Goal: Transaction & Acquisition: Purchase product/service

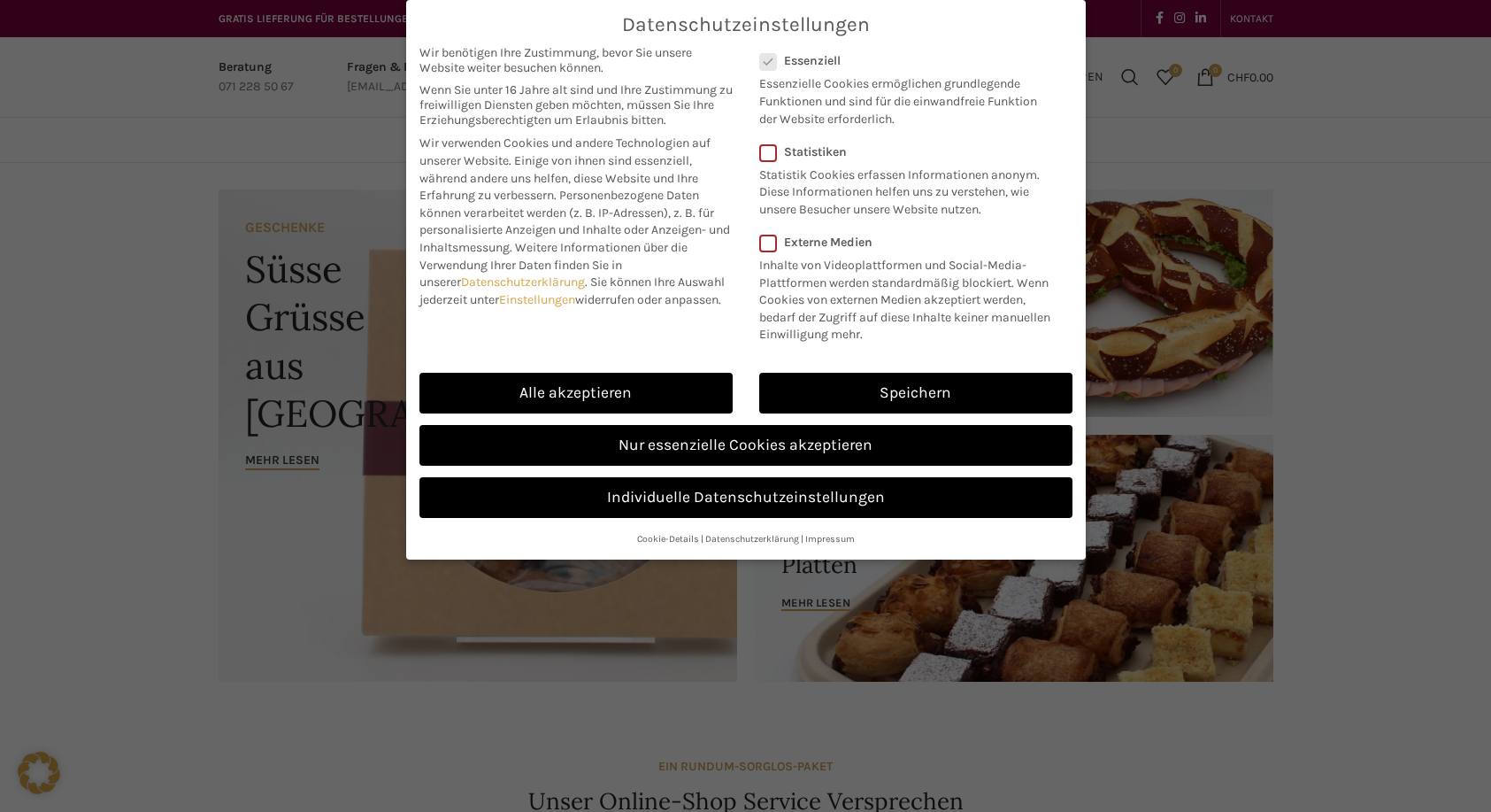
click at [857, 393] on link "Speichern" at bounding box center [915, 394] width 313 height 41
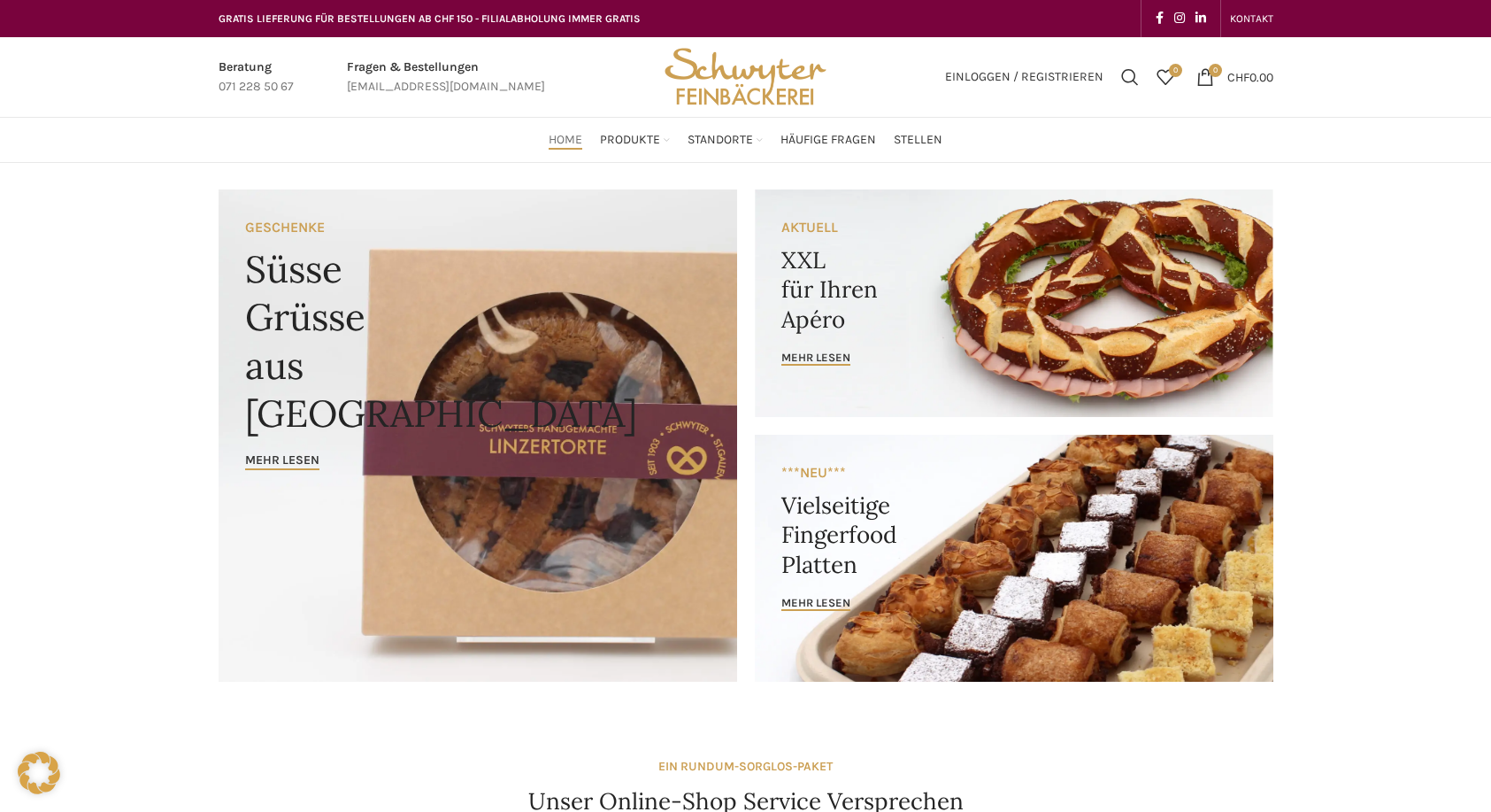
click at [655, 297] on link "Gipfeli & [PERSON_NAME]" at bounding box center [664, 320] width 147 height 46
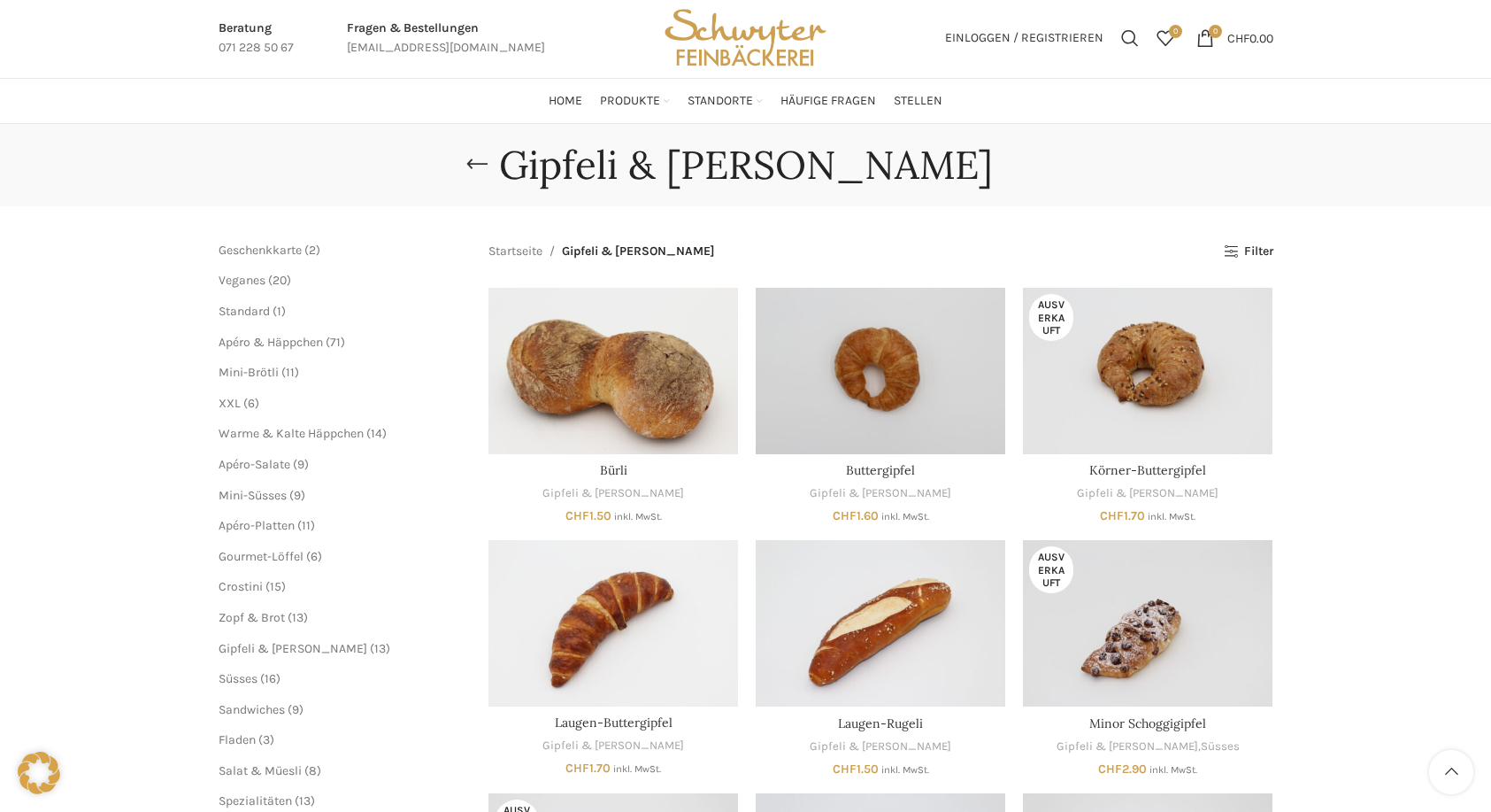
scroll to position [4, 0]
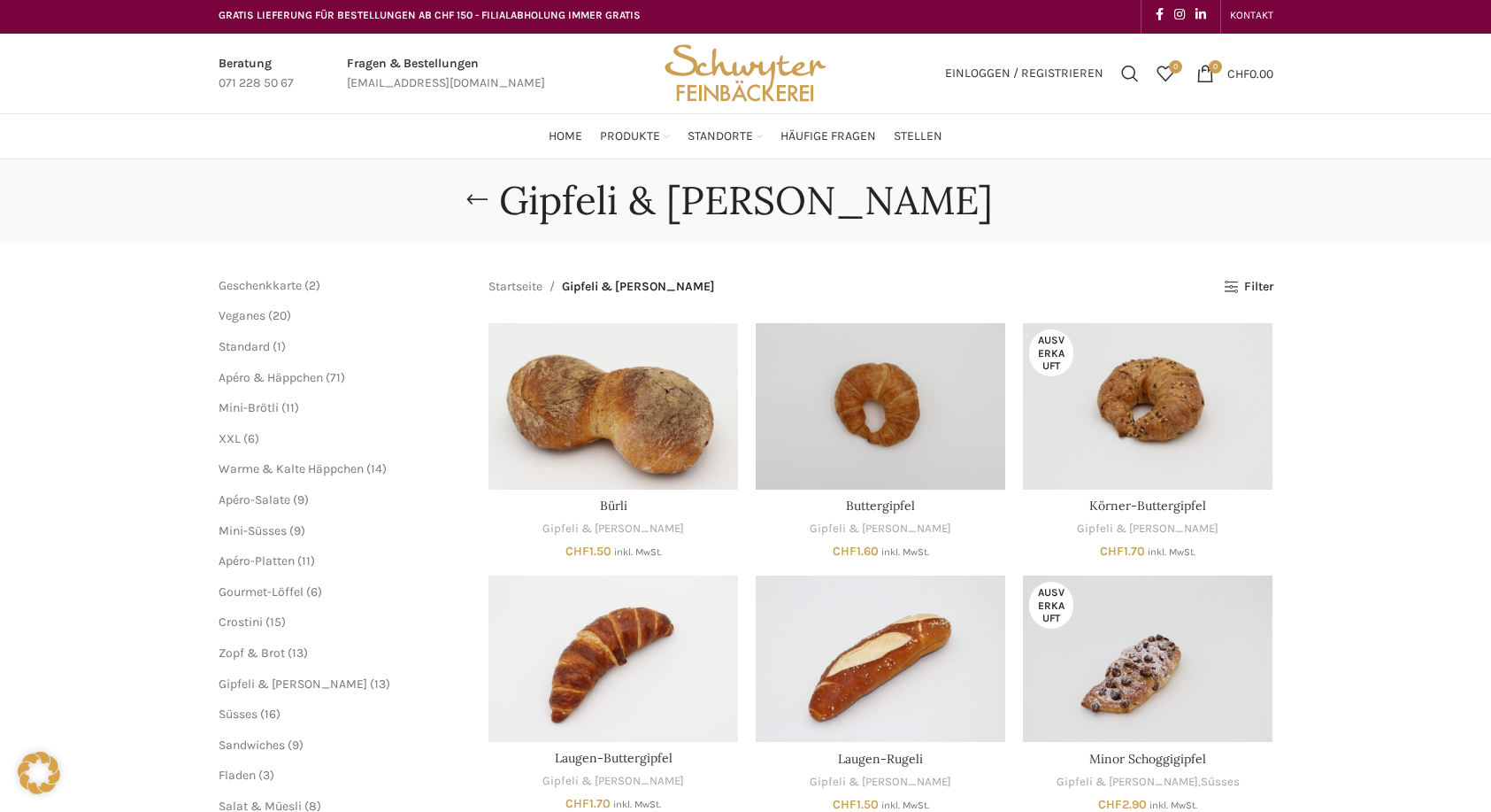
click at [255, 316] on span "Veganes" at bounding box center [242, 315] width 47 height 15
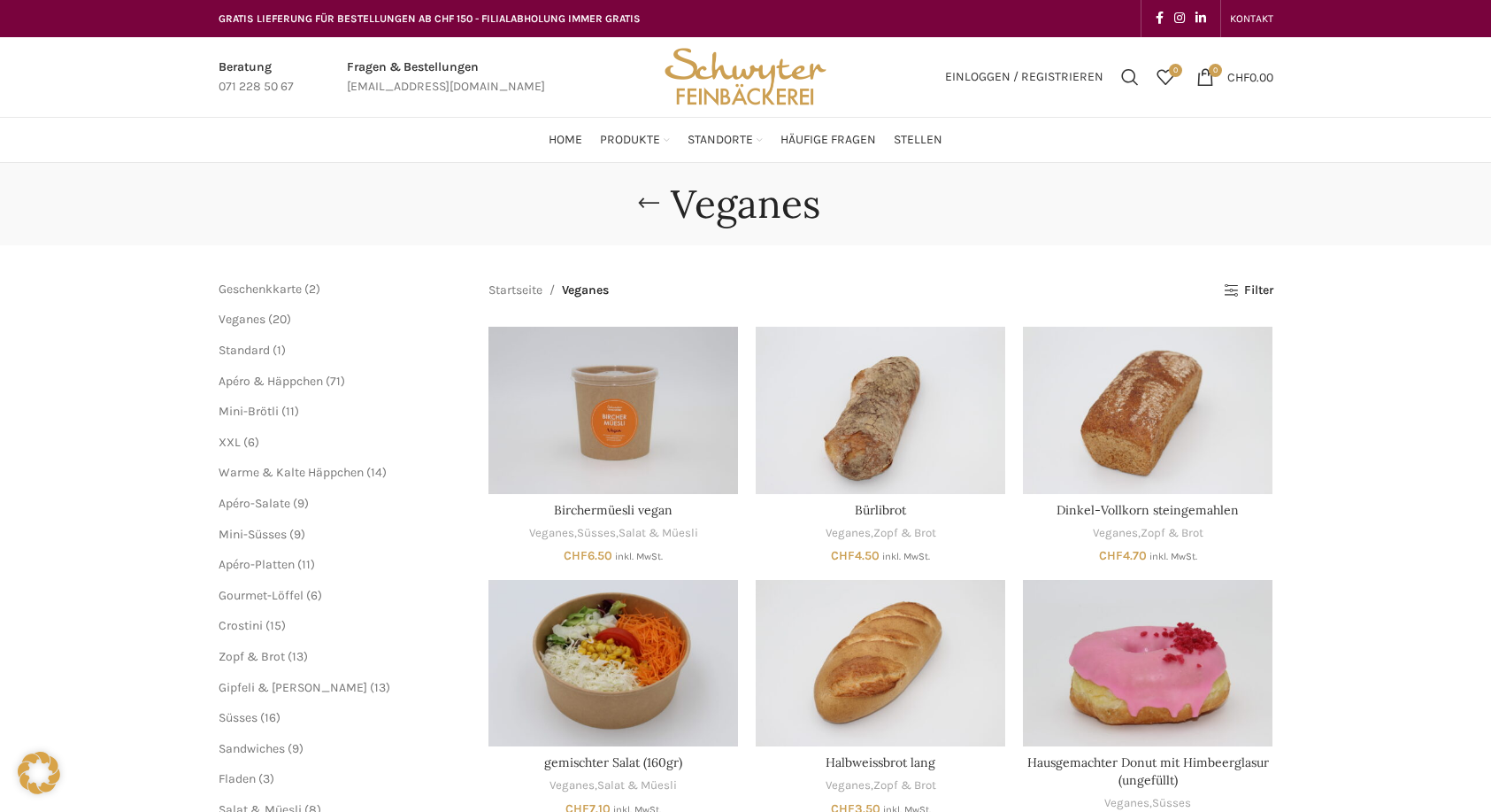
click at [970, 239] on link "St. Galler Spezialitäten" at bounding box center [1002, 252] width 151 height 30
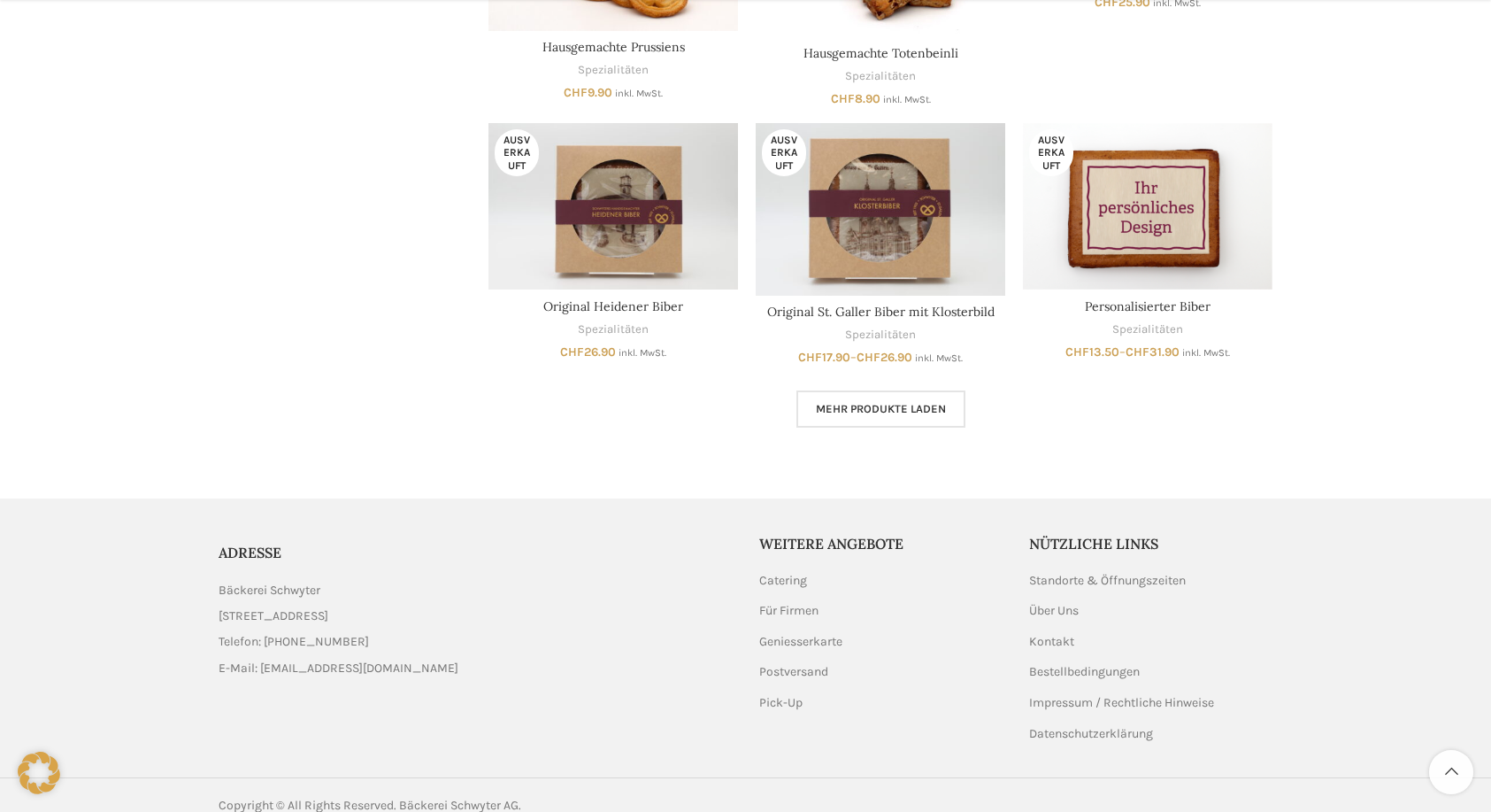
scroll to position [1187, 0]
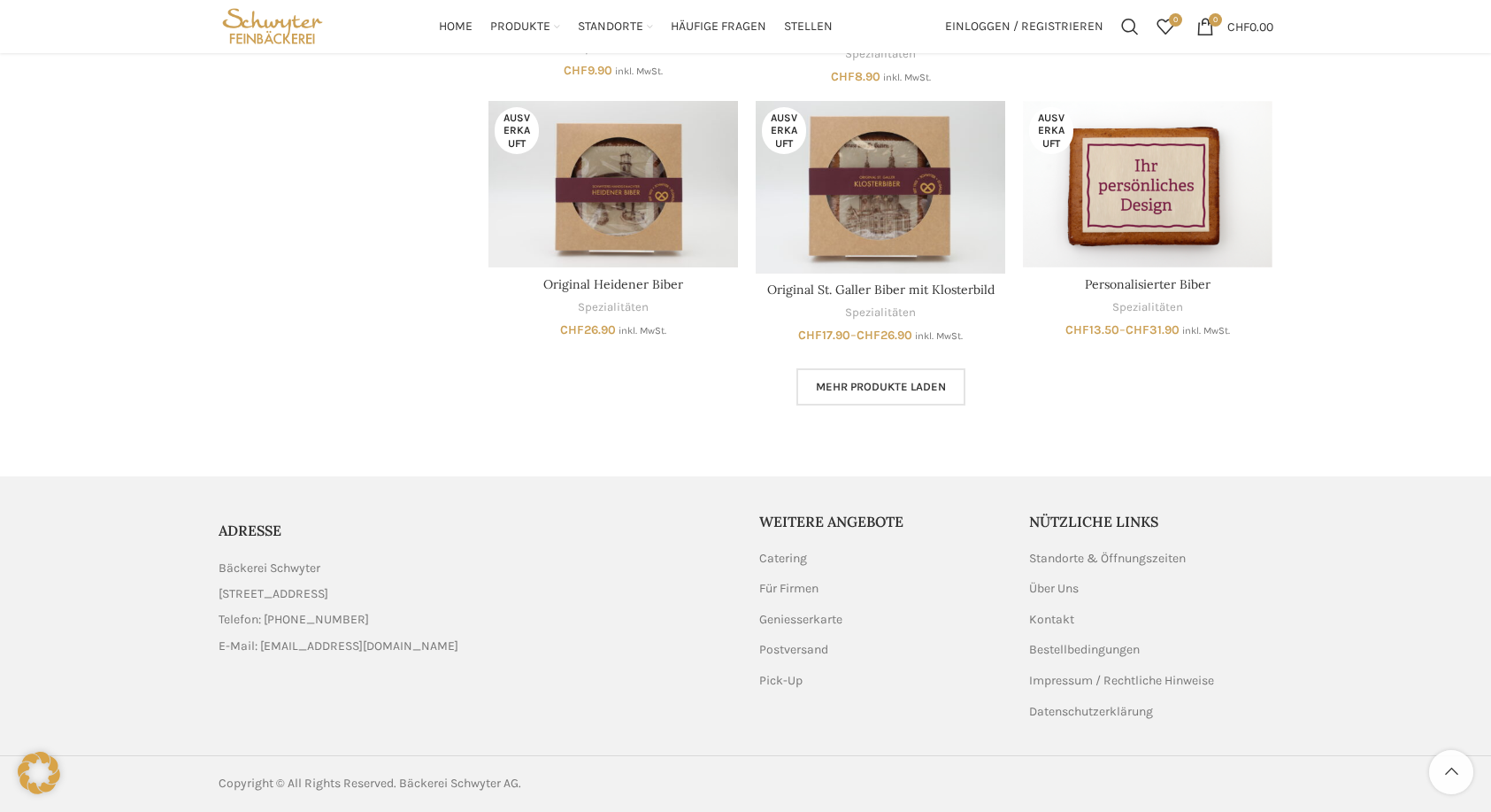
click at [901, 386] on span "Mehr Produkte laden" at bounding box center [882, 387] width 130 height 14
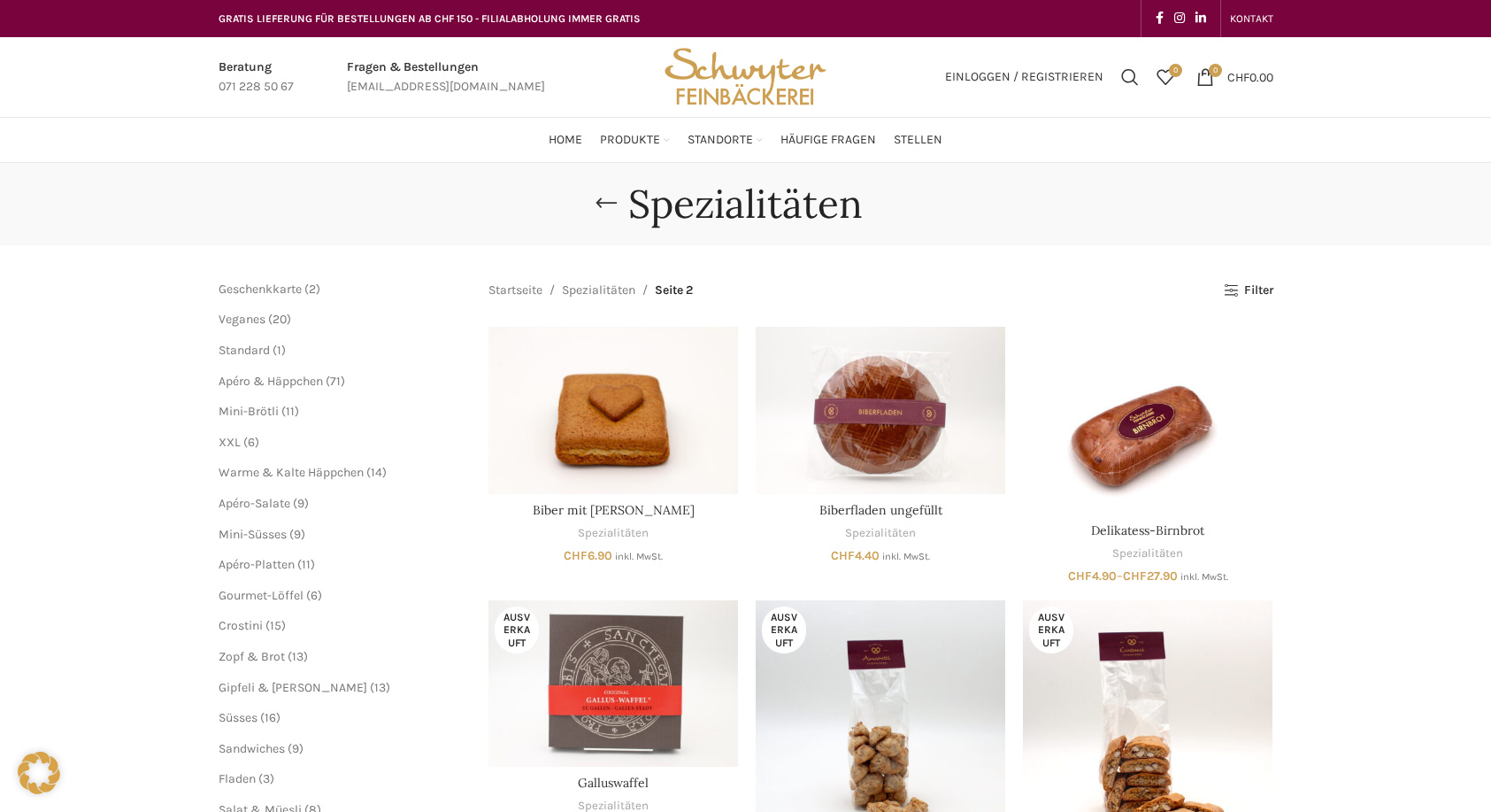
click at [802, 358] on link "Apéro-Platten NEU" at bounding box center [833, 373] width 151 height 30
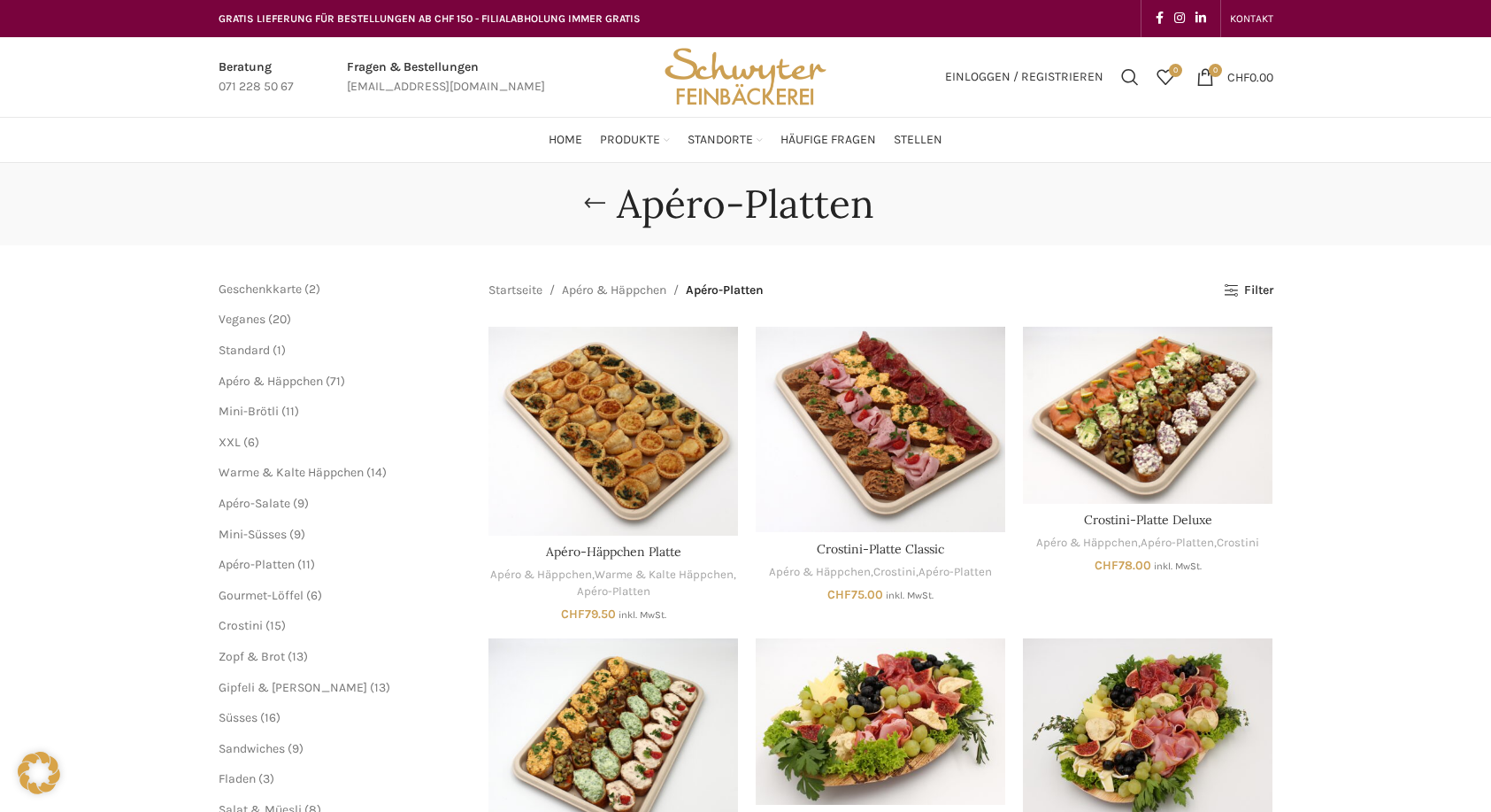
click at [836, 418] on link "Gourmet-Löffel" at bounding box center [833, 433] width 151 height 30
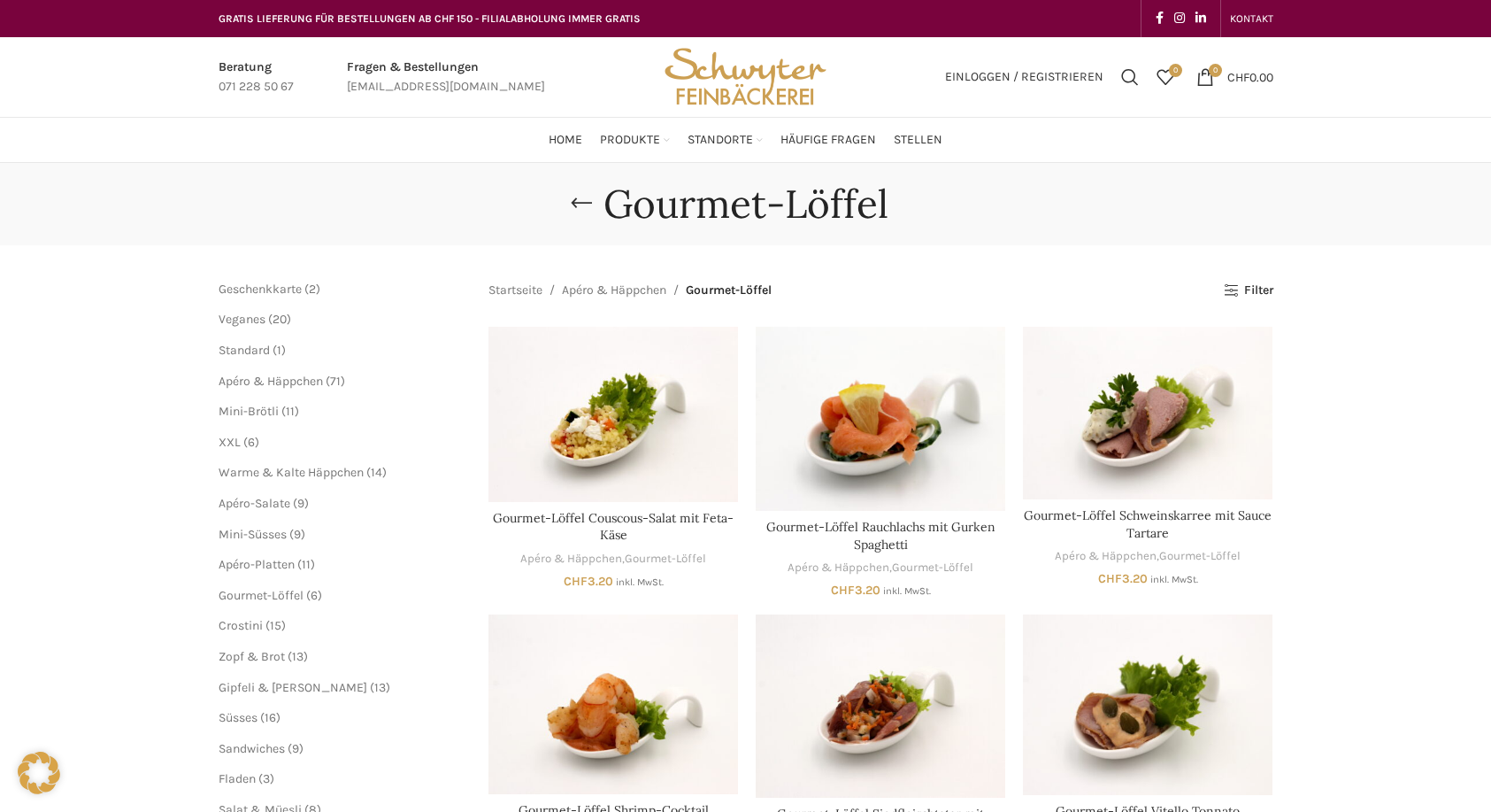
click at [790, 452] on link "Mini-Süsses" at bounding box center [833, 464] width 151 height 30
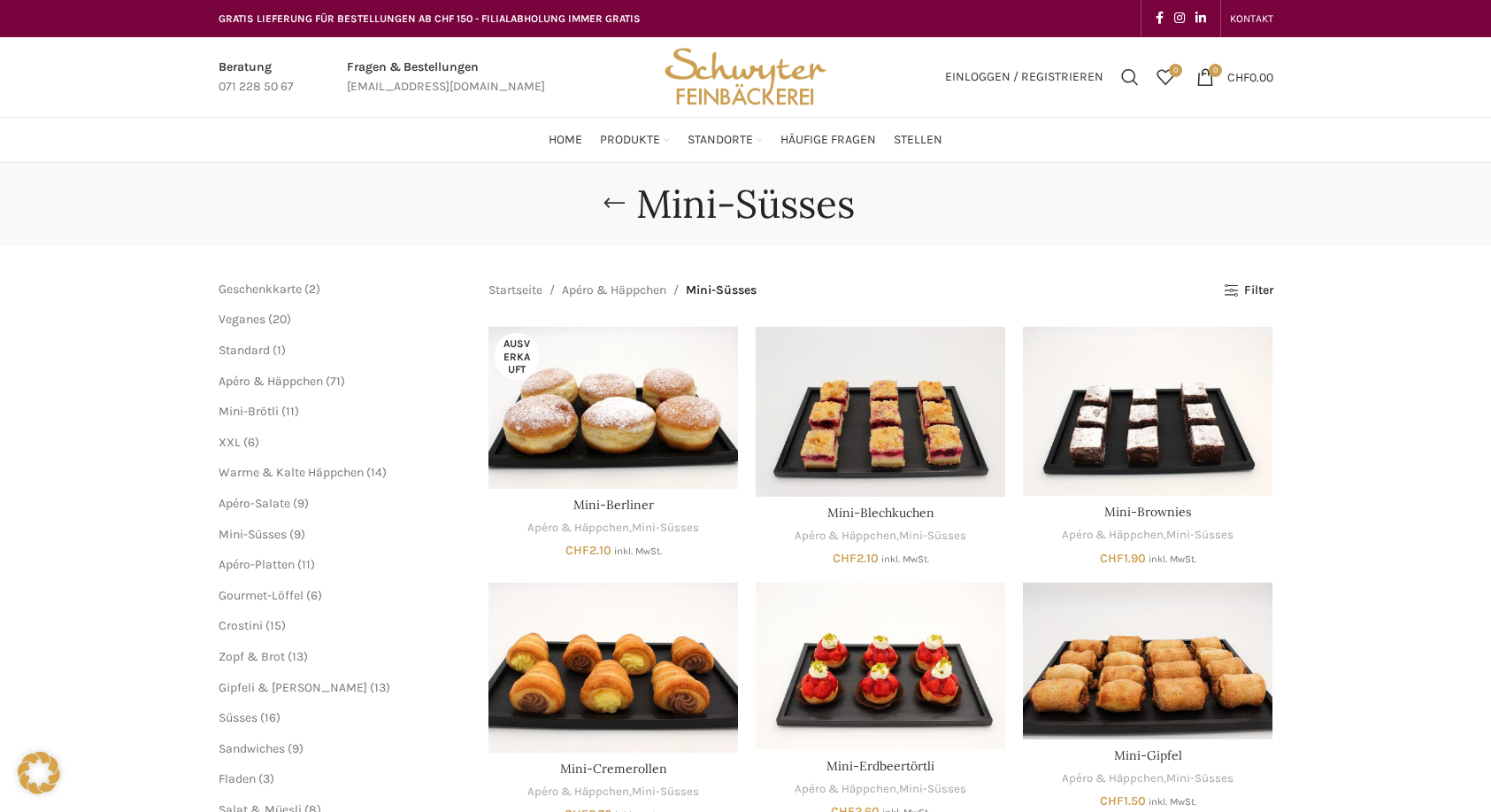
click at [783, 237] on link "Crostini" at bounding box center [833, 252] width 151 height 30
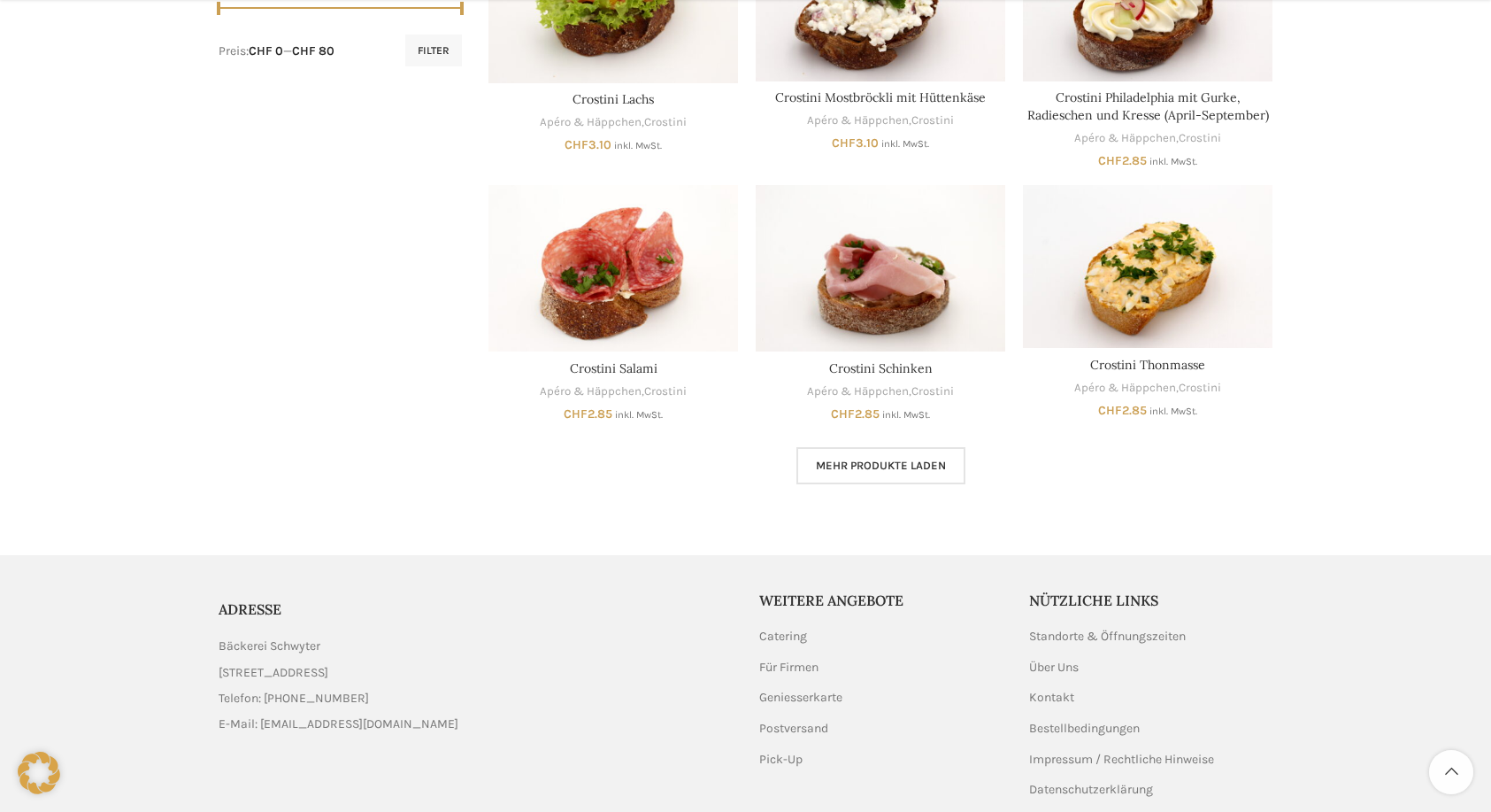
scroll to position [974, 0]
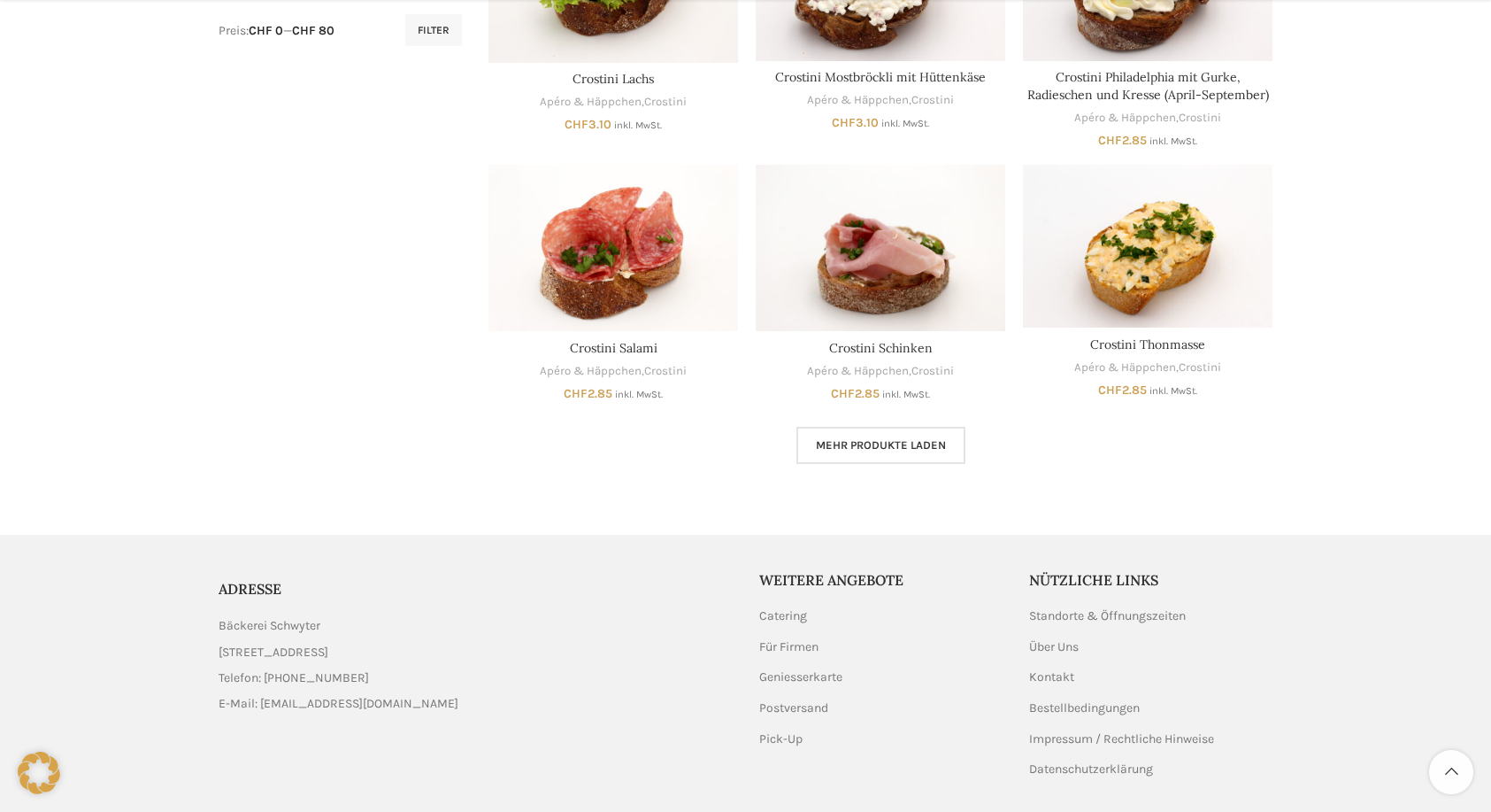
click at [875, 438] on span "Mehr Produkte laden" at bounding box center [882, 445] width 130 height 14
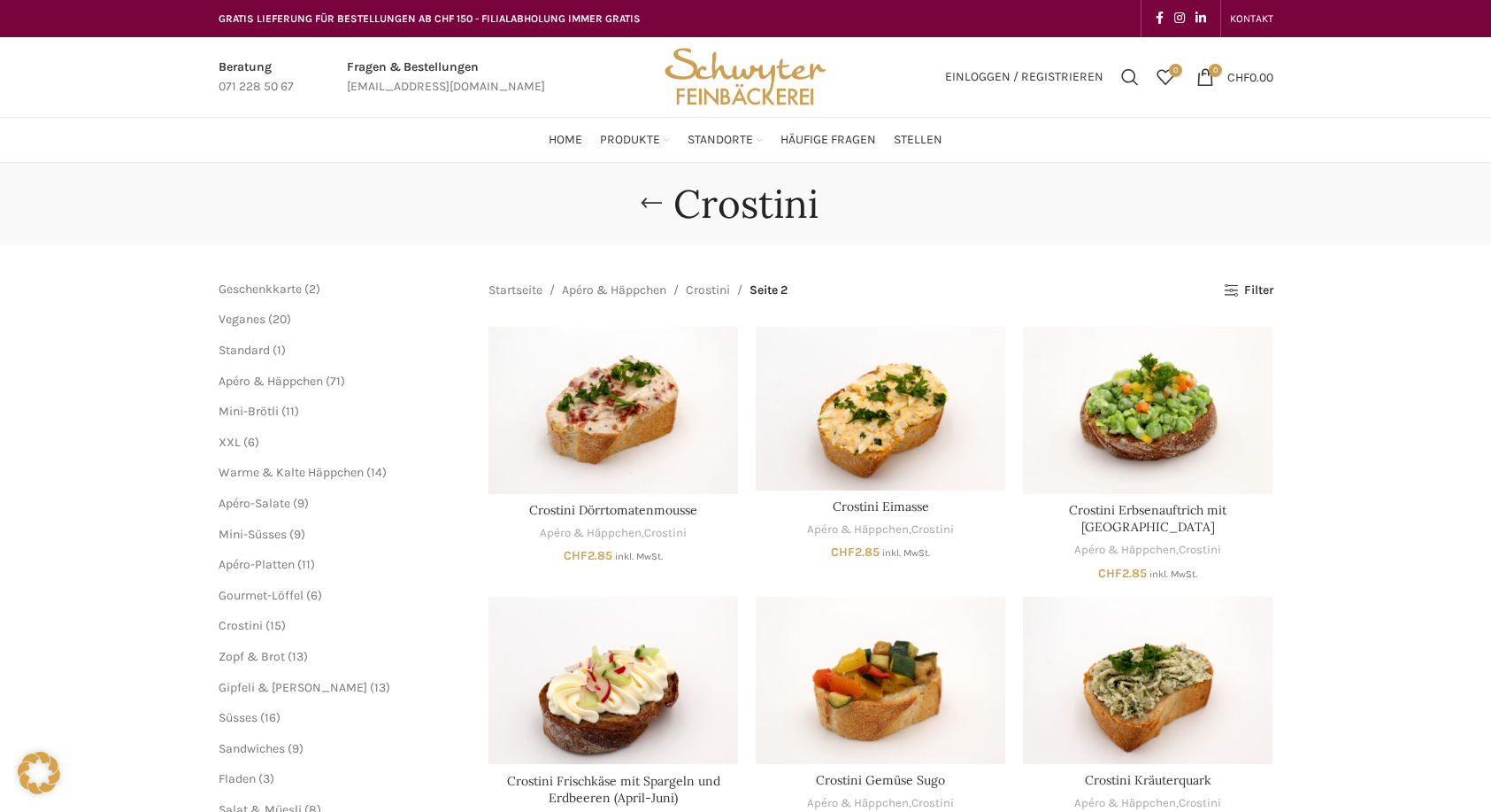
click at [640, 289] on link "Apéro & Häppchen" at bounding box center [614, 290] width 104 height 20
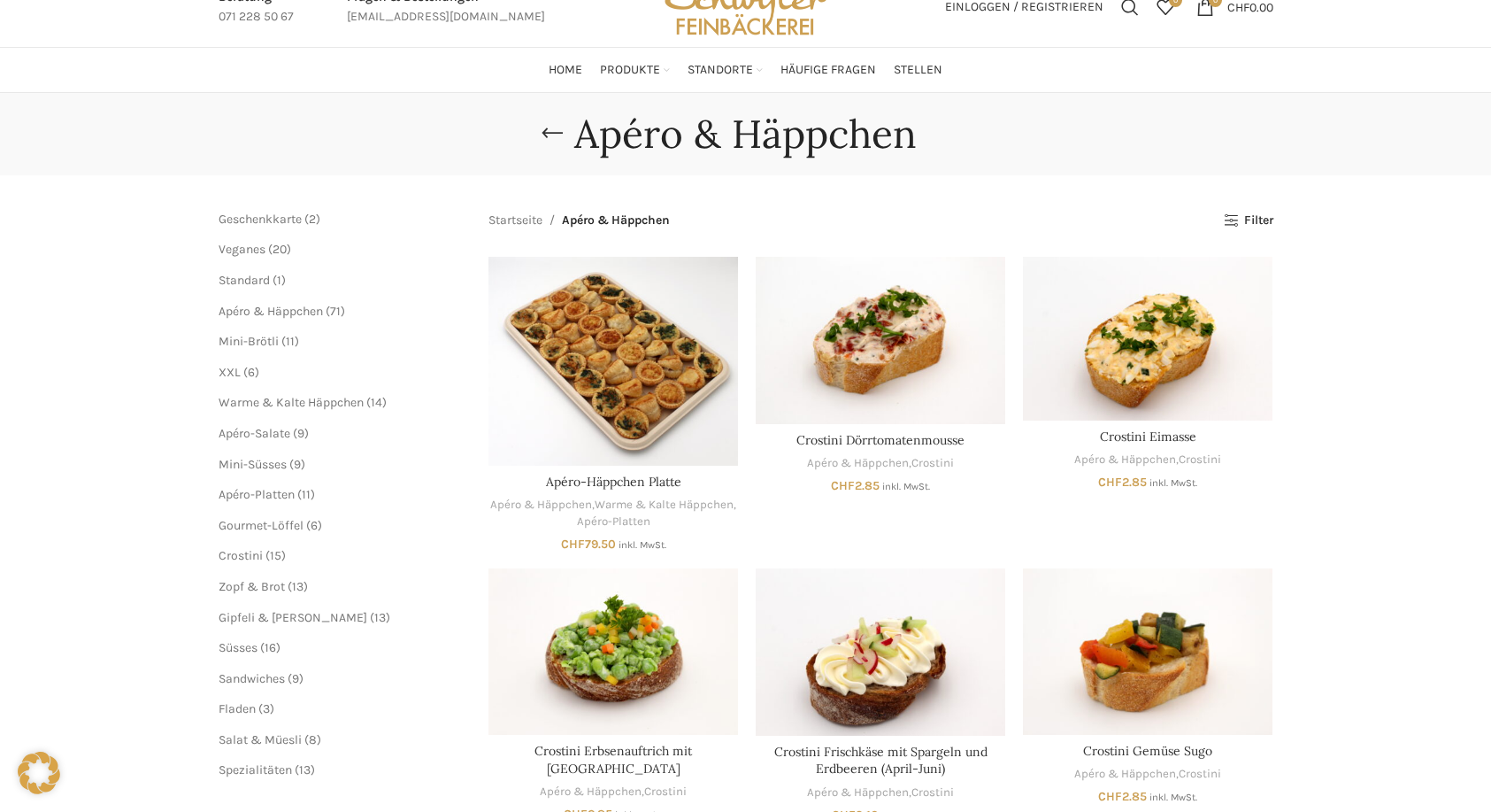
scroll to position [74, 0]
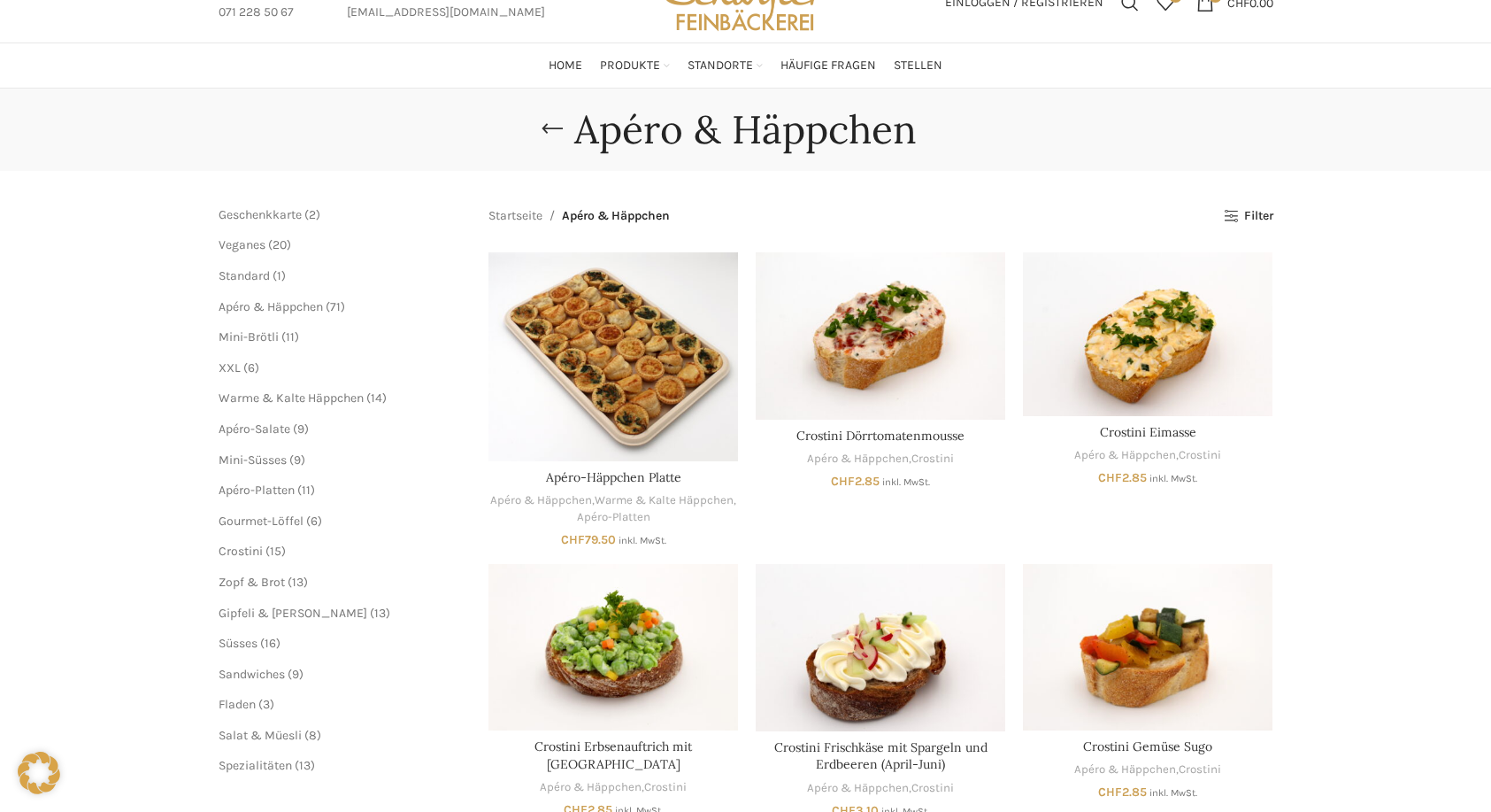
click at [792, 253] on link "XXL-Partysandwiches" at bounding box center [833, 269] width 151 height 30
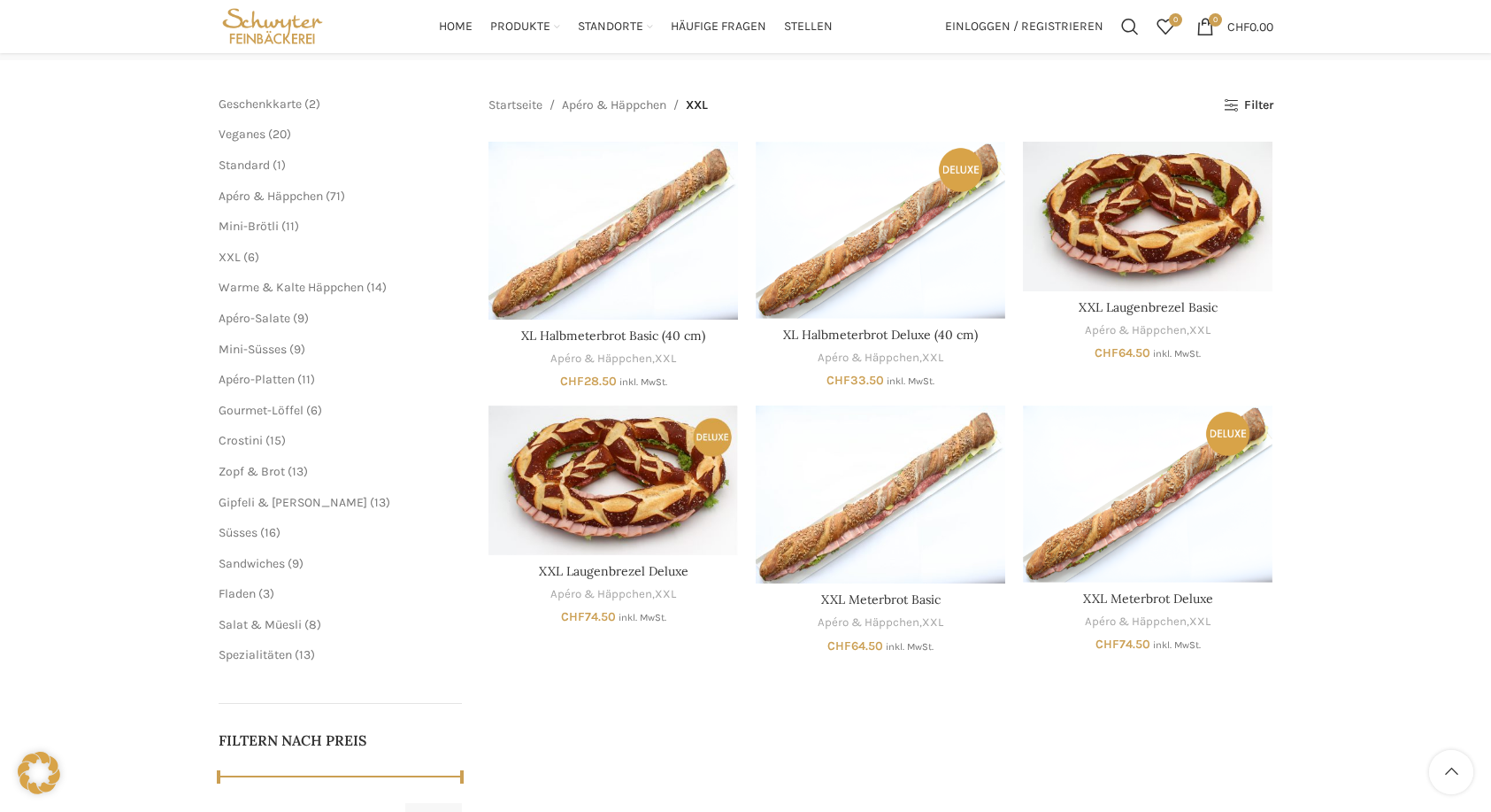
scroll to position [177, 0]
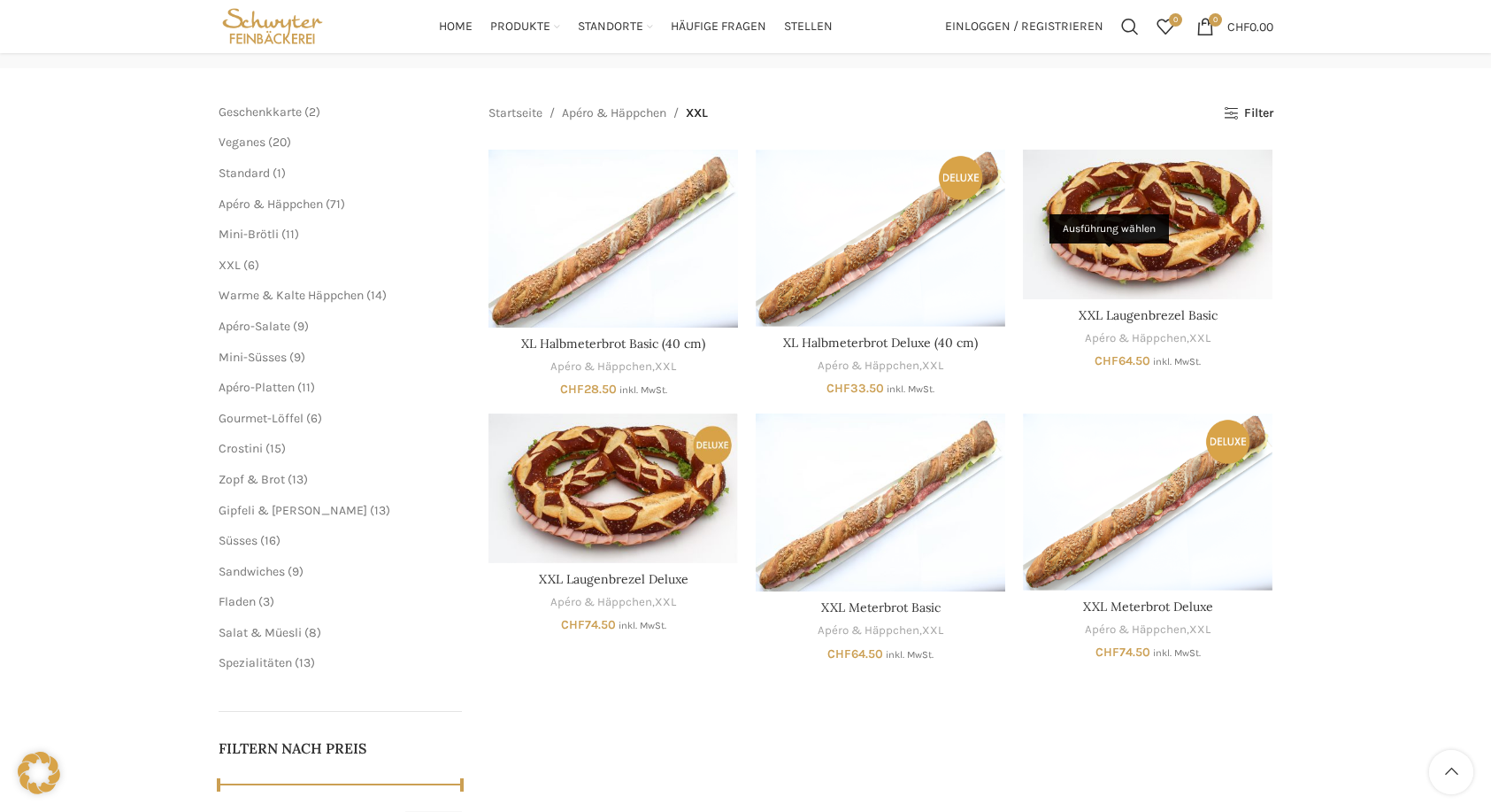
click at [1102, 273] on link "Ausführung wählen" at bounding box center [1110, 293] width 38 height 40
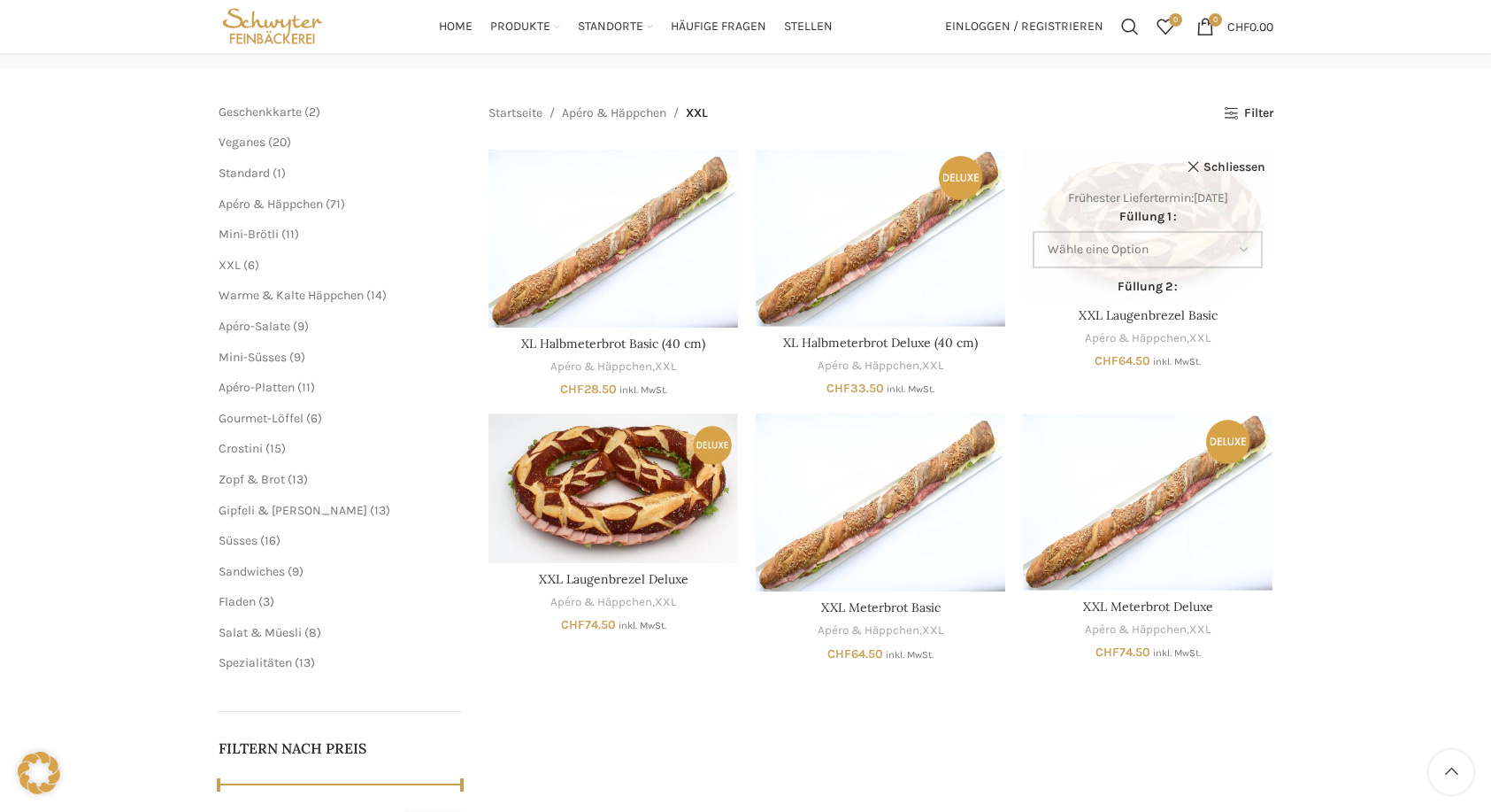
click at [1239, 248] on select "Wähle eine Option Salami Schinken Fleischkäse Trutenschinken Appenzellerkäse Gr…" at bounding box center [1148, 250] width 230 height 37
click at [1033, 231] on select "Wähle eine Option Salami Schinken Fleischkäse Trutenschinken Appenzellerkäse Gr…" at bounding box center [1148, 250] width 230 height 37
select select "Gruyère"
click at [1190, 294] on th "Füllung 2" at bounding box center [1148, 286] width 232 height 20
click at [1240, 254] on select "Wähle eine Option Salami Schinken Fleischkäse Trutenschinken Appenzellerkäse Gr…" at bounding box center [1148, 250] width 230 height 37
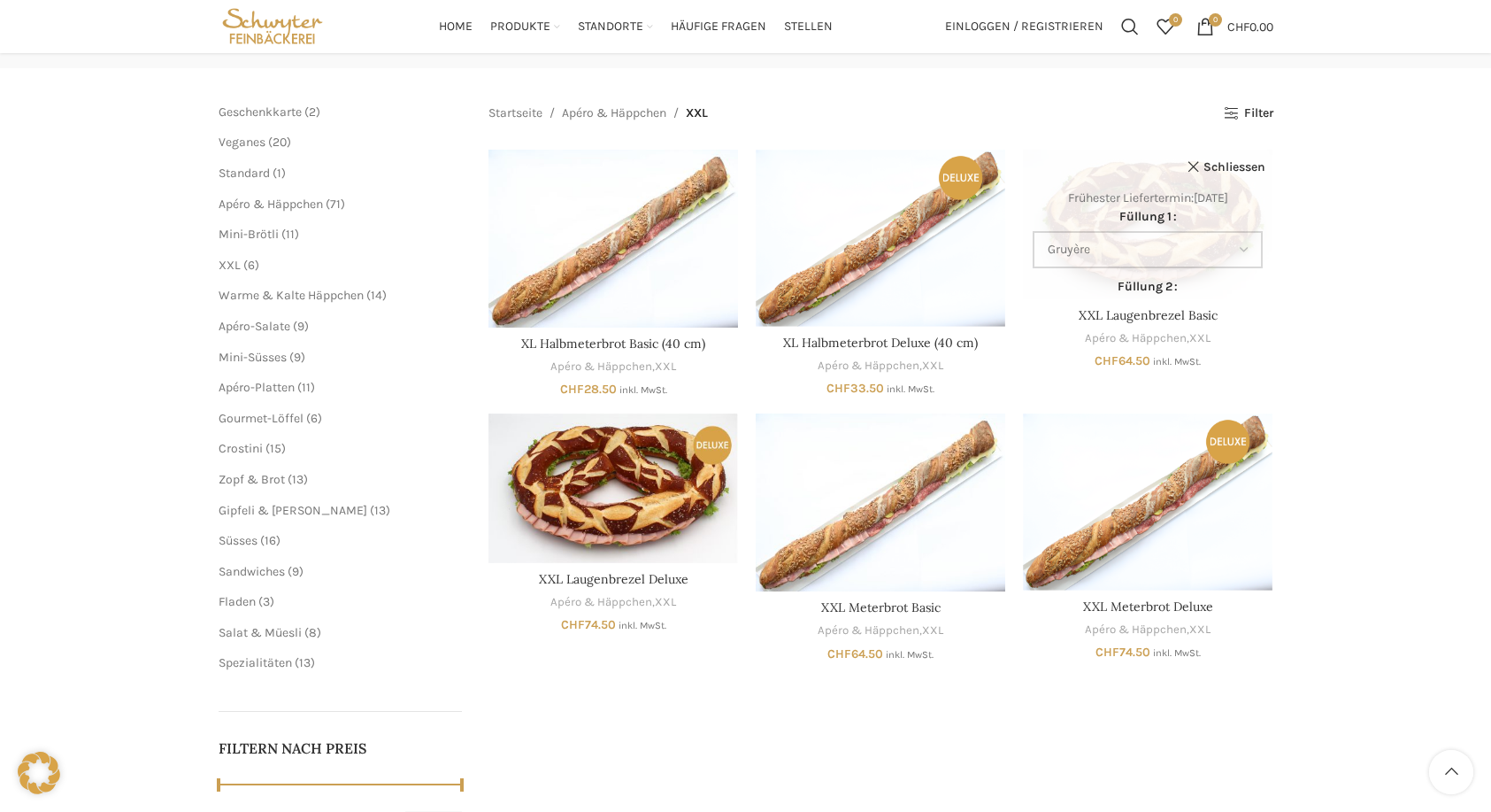
click at [1240, 254] on select "Wähle eine Option Salami Schinken Fleischkäse Trutenschinken Appenzellerkäse Gr…" at bounding box center [1148, 250] width 230 height 37
click at [1222, 295] on th "Füllung 2" at bounding box center [1148, 286] width 232 height 20
click at [1168, 295] on label "Füllung 2" at bounding box center [1147, 286] width 60 height 20
click at [1168, 302] on select "Wähle eine Option Salami Schinken Fleischkäse Trutenschinken Appenzellerkäse Gr…" at bounding box center [1148, 320] width 230 height 37
